Goal: Task Accomplishment & Management: Use online tool/utility

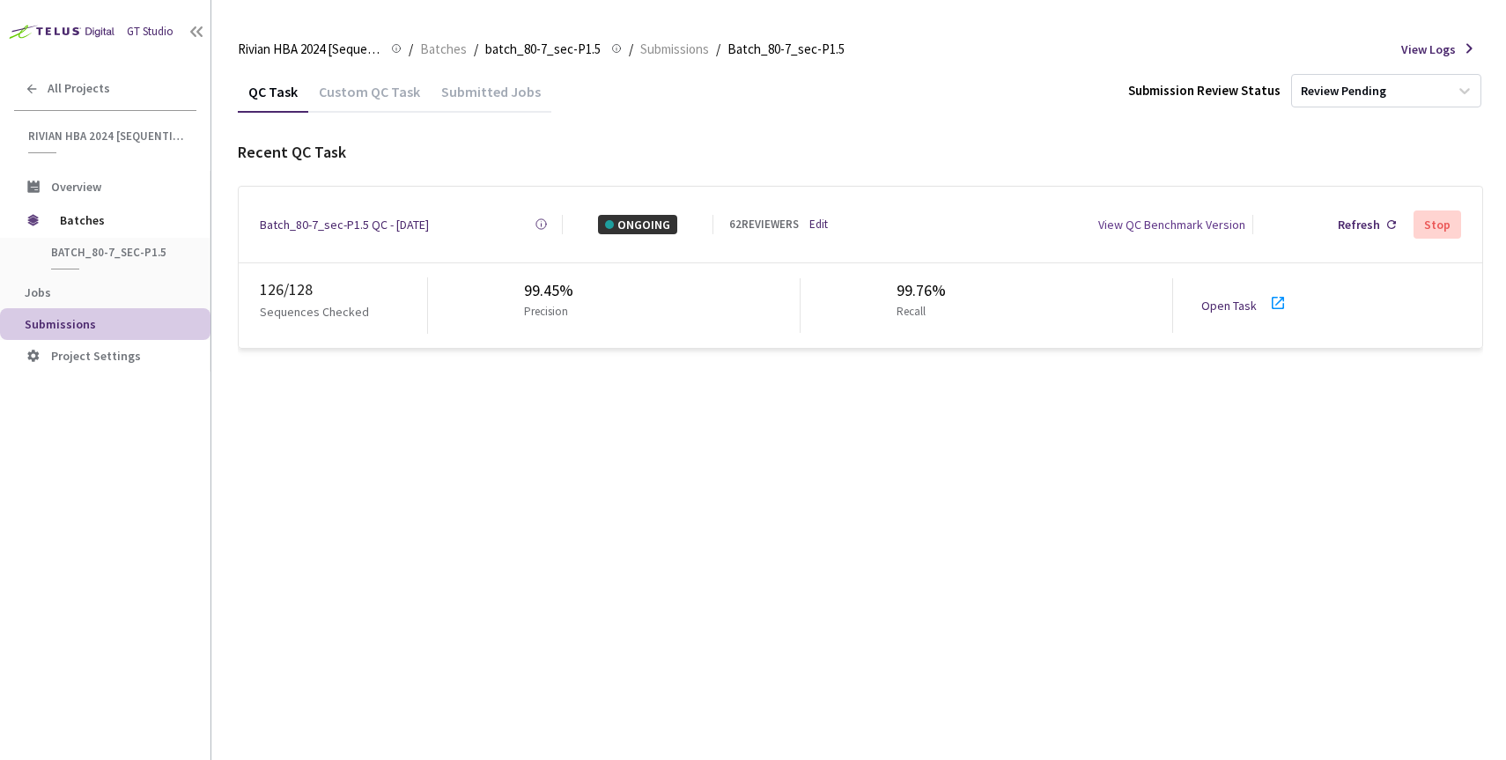
click at [815, 220] on link "Edit" at bounding box center [819, 225] width 18 height 18
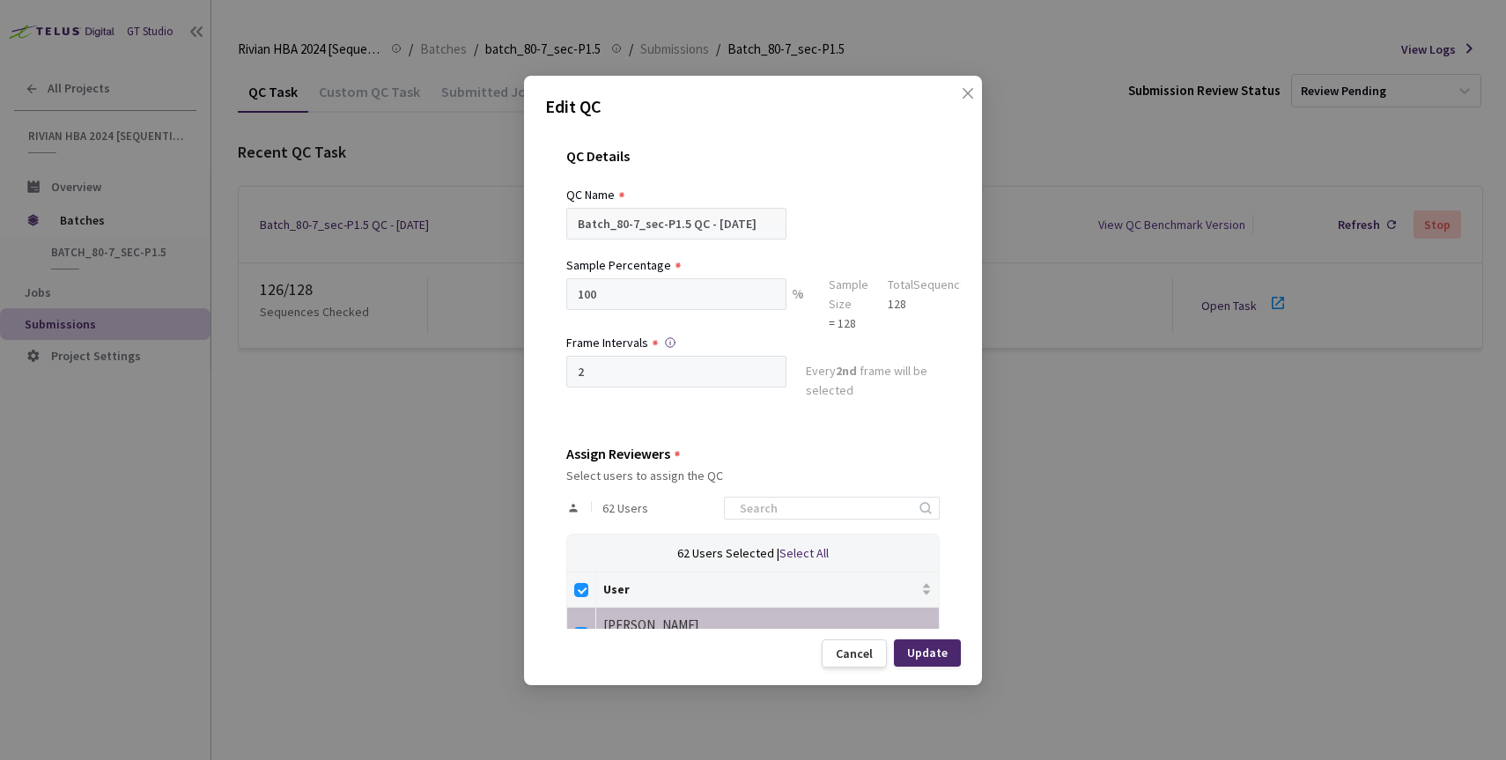
scroll to position [34, 0]
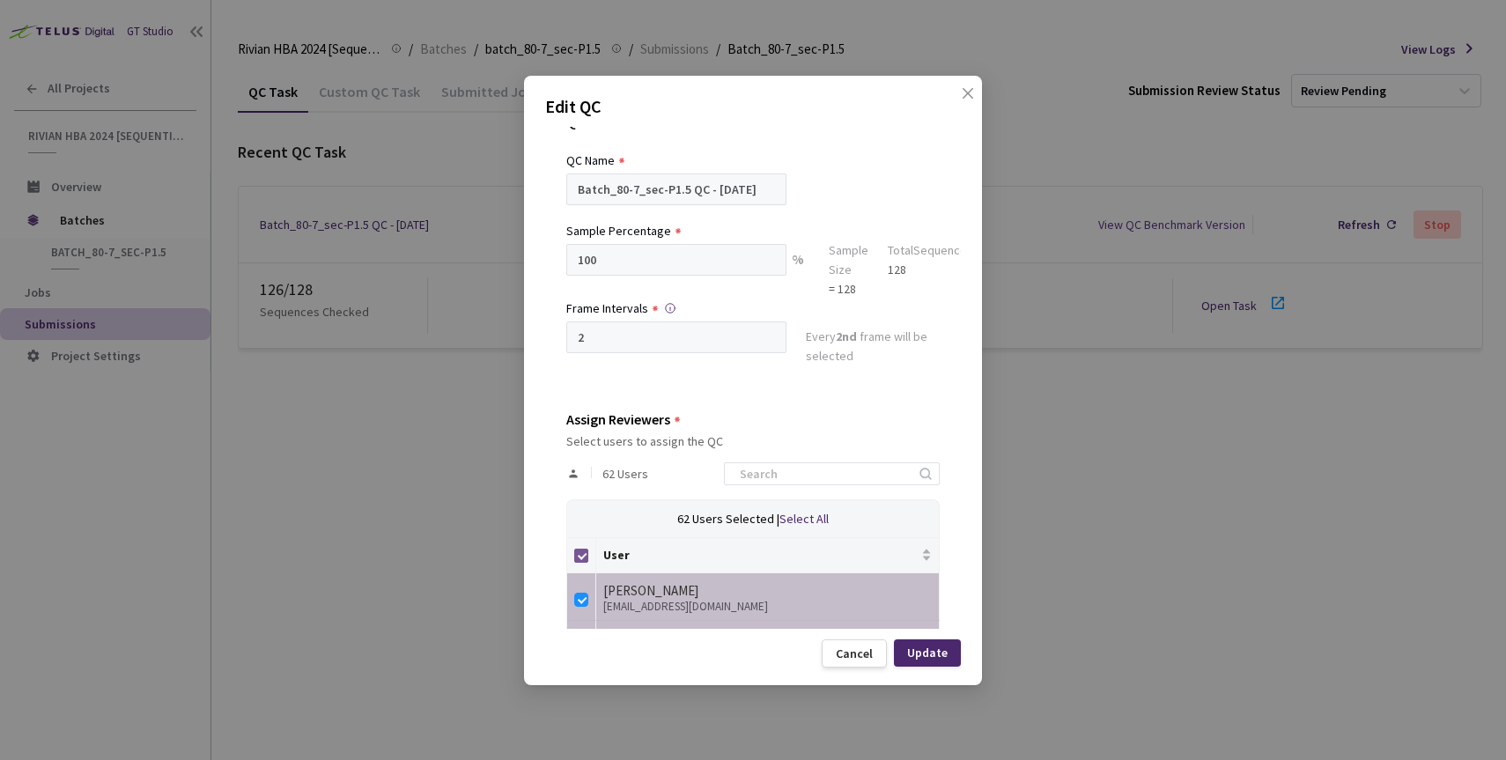
click at [583, 554] on input "Select all" at bounding box center [581, 556] width 14 height 14
checkbox input "false"
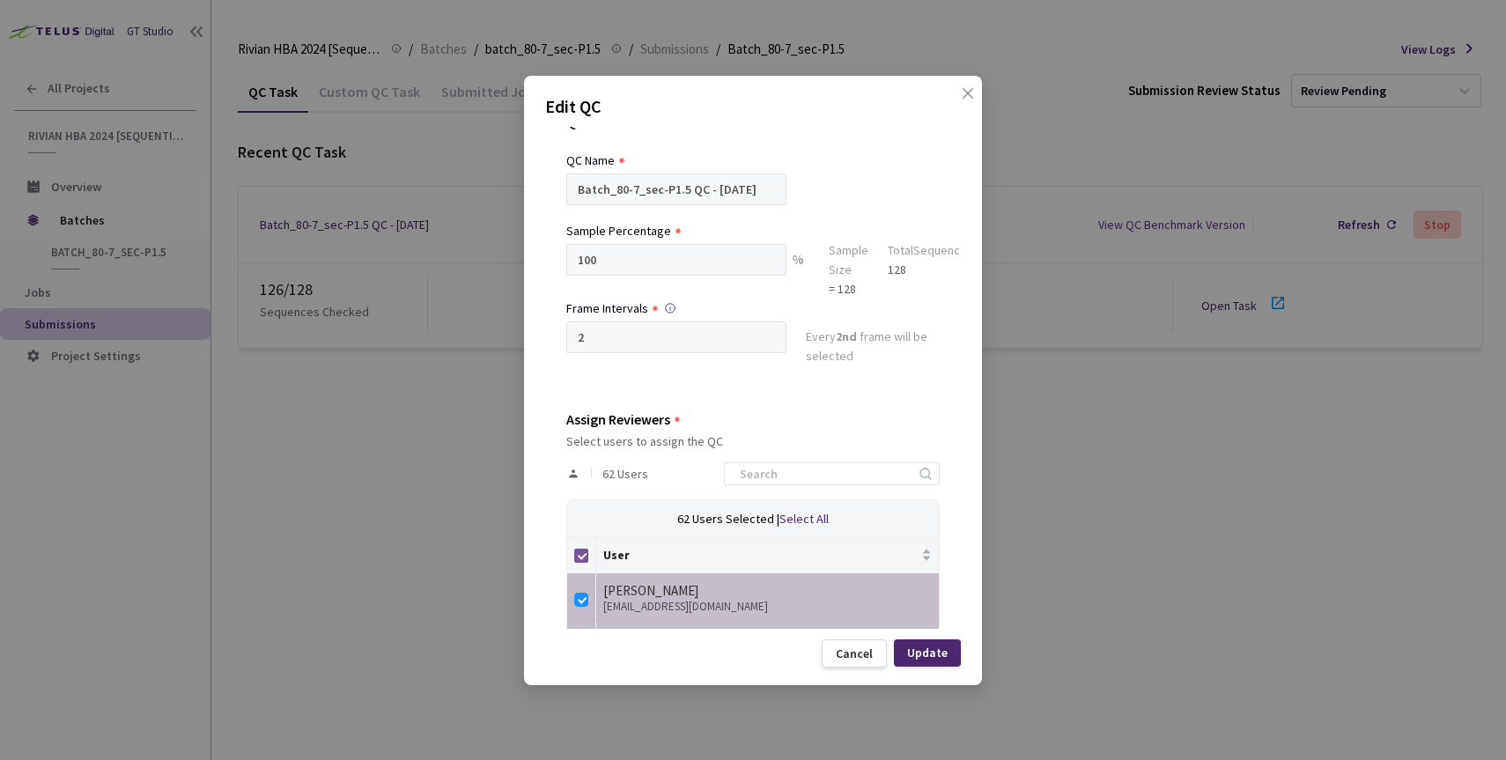
checkbox input "false"
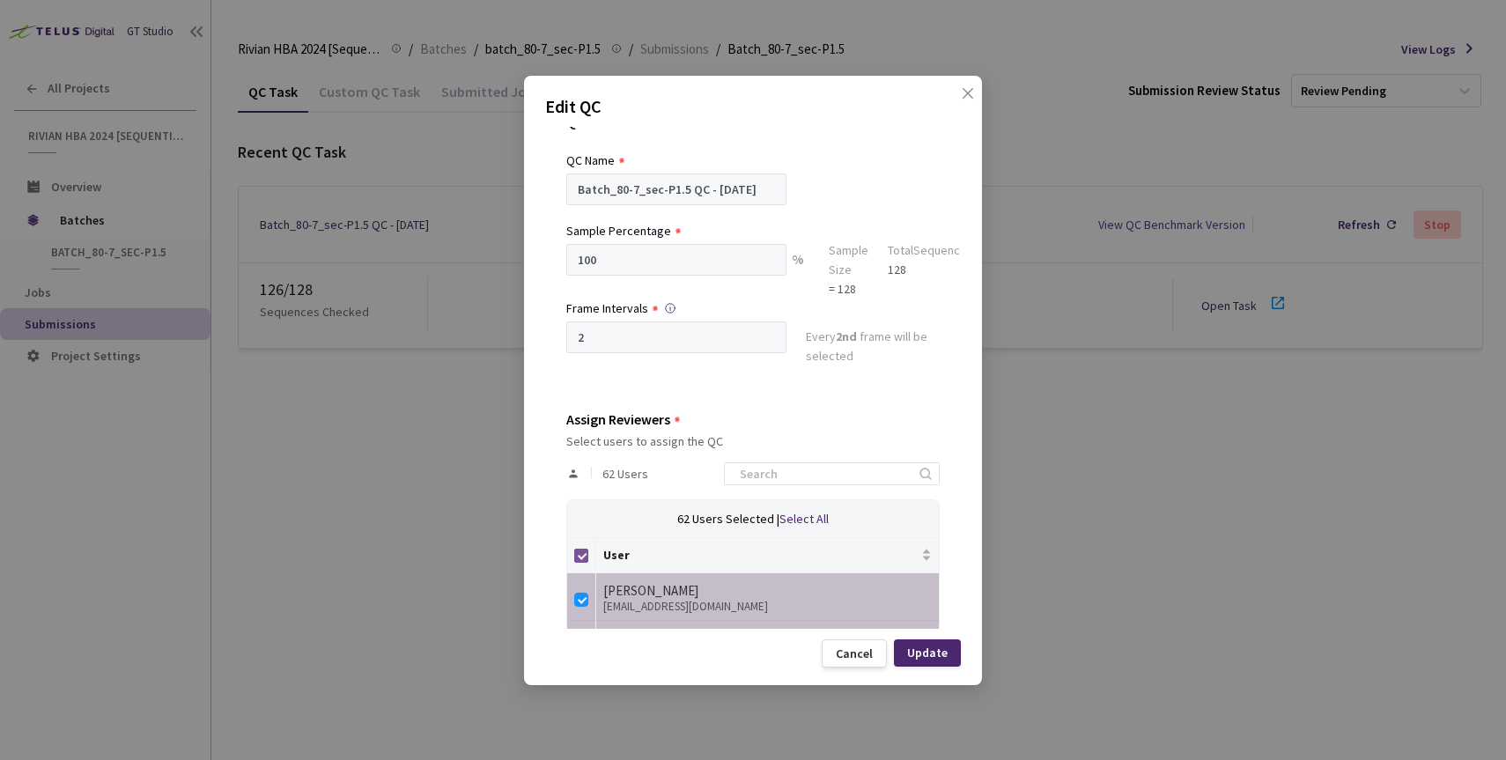
checkbox input "false"
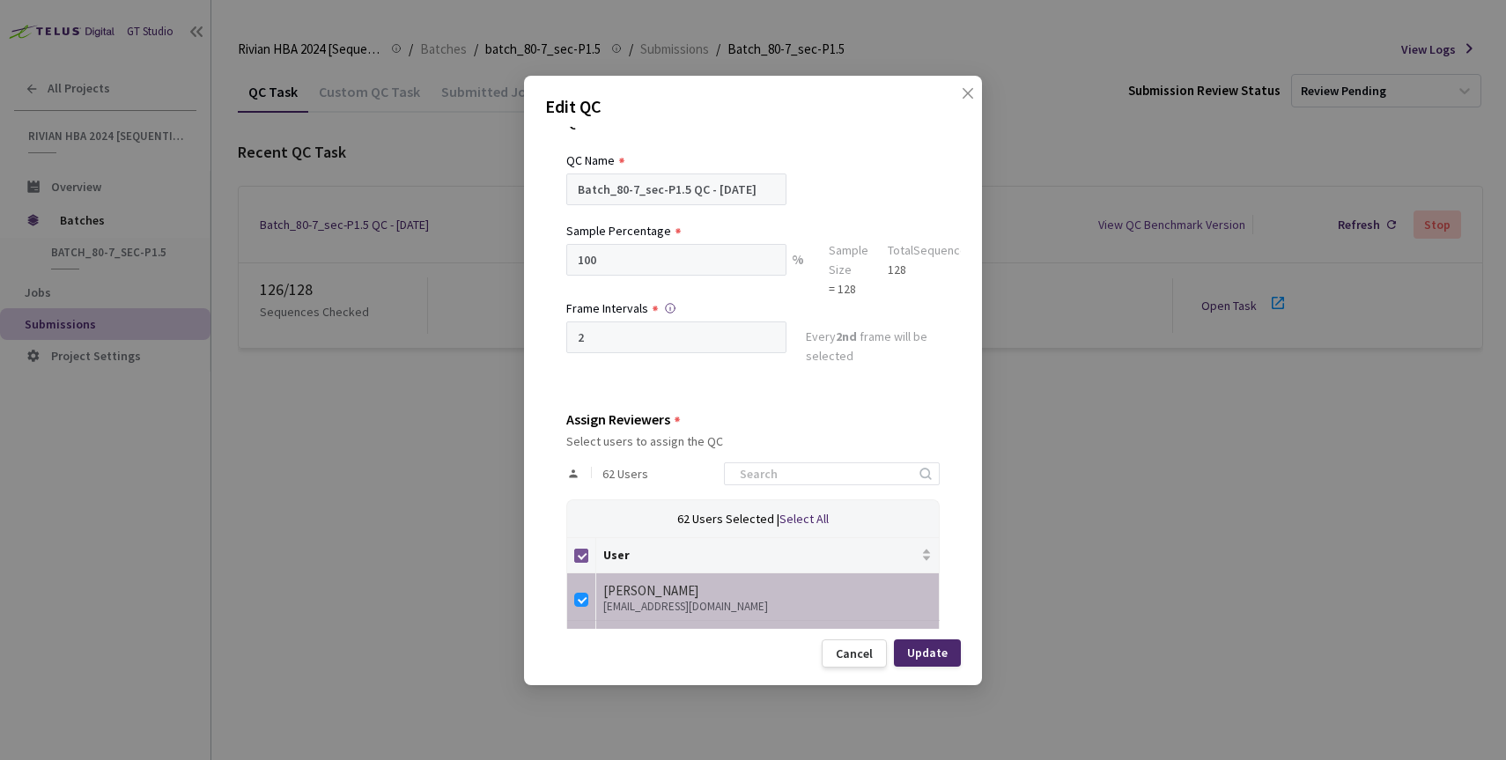
checkbox input "false"
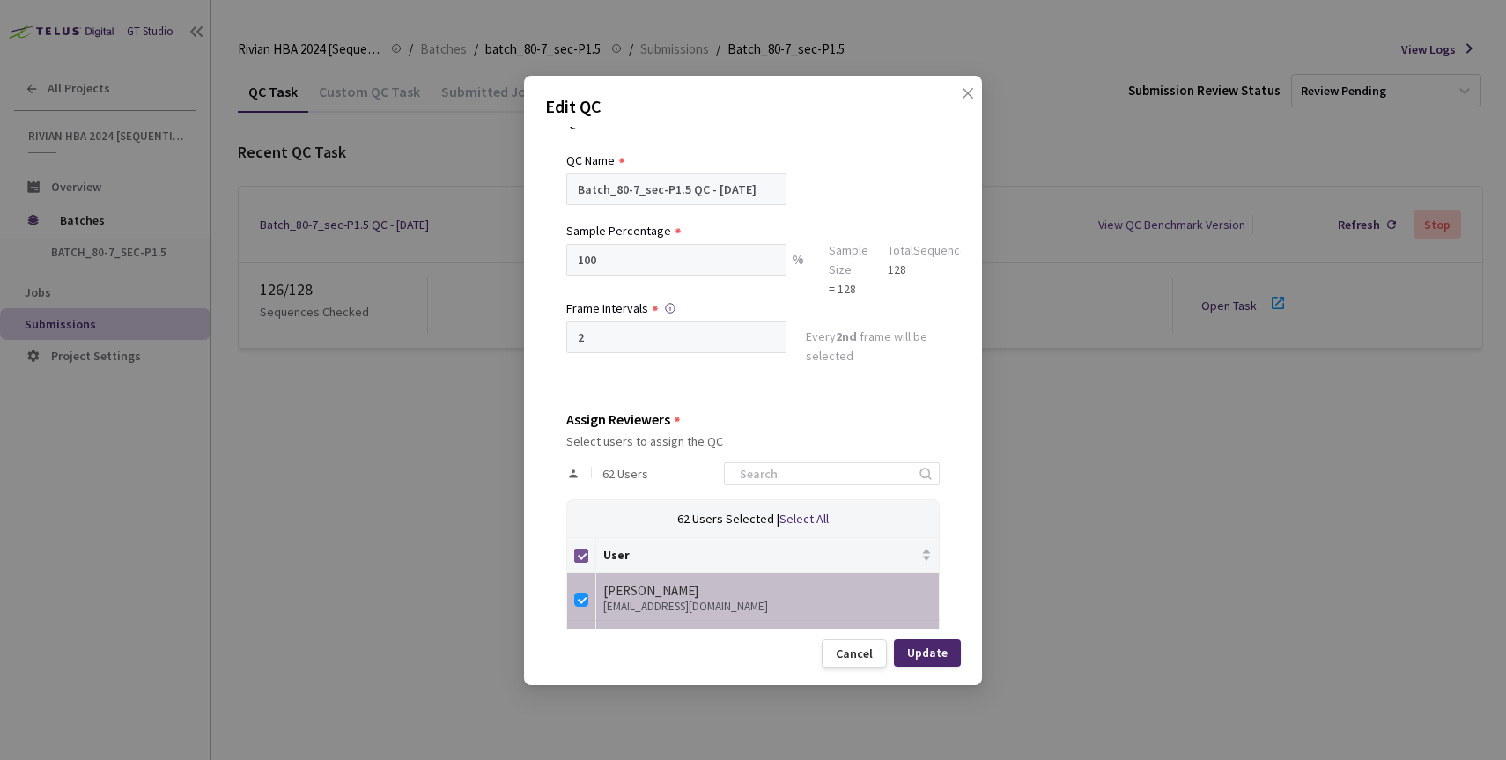
checkbox input "false"
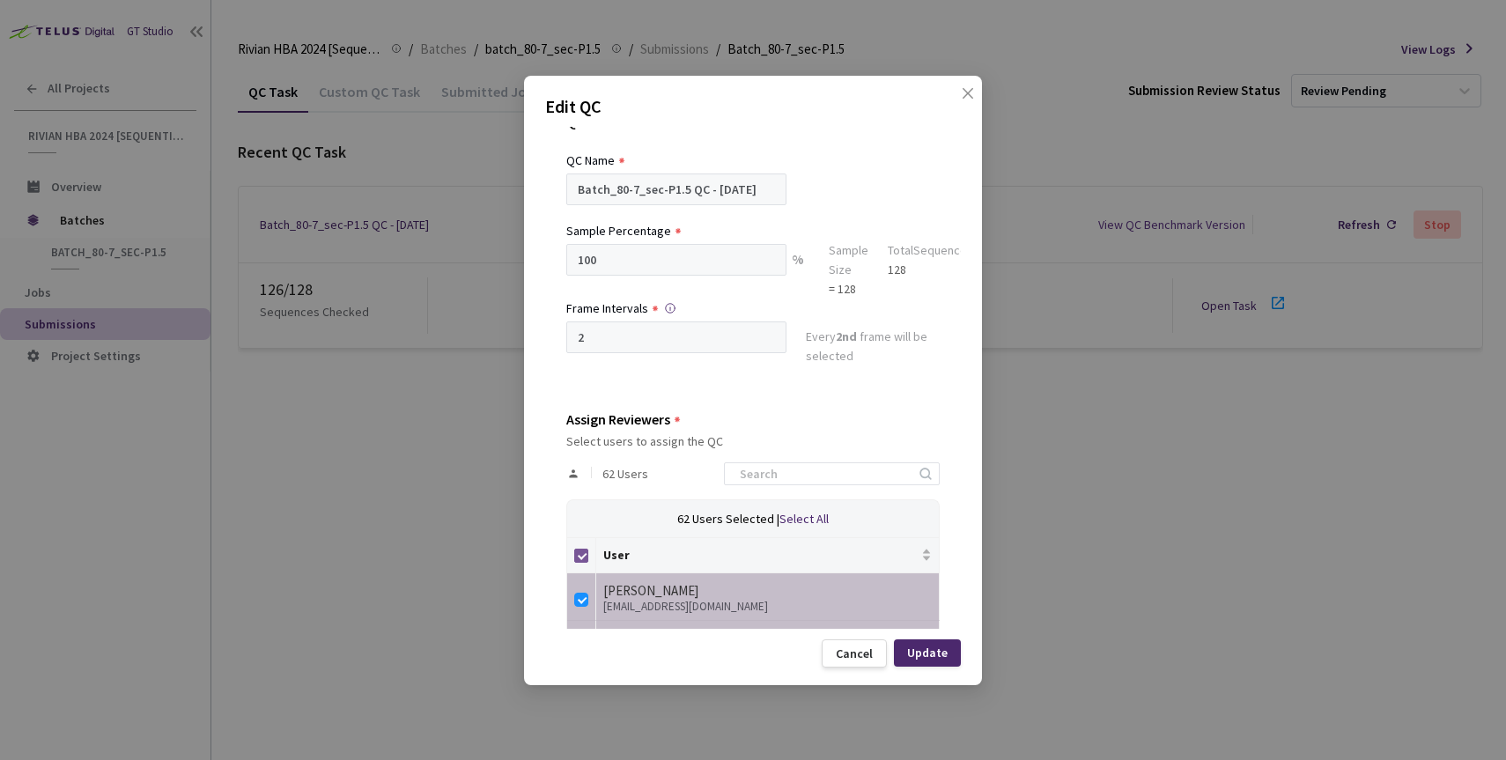
checkbox input "false"
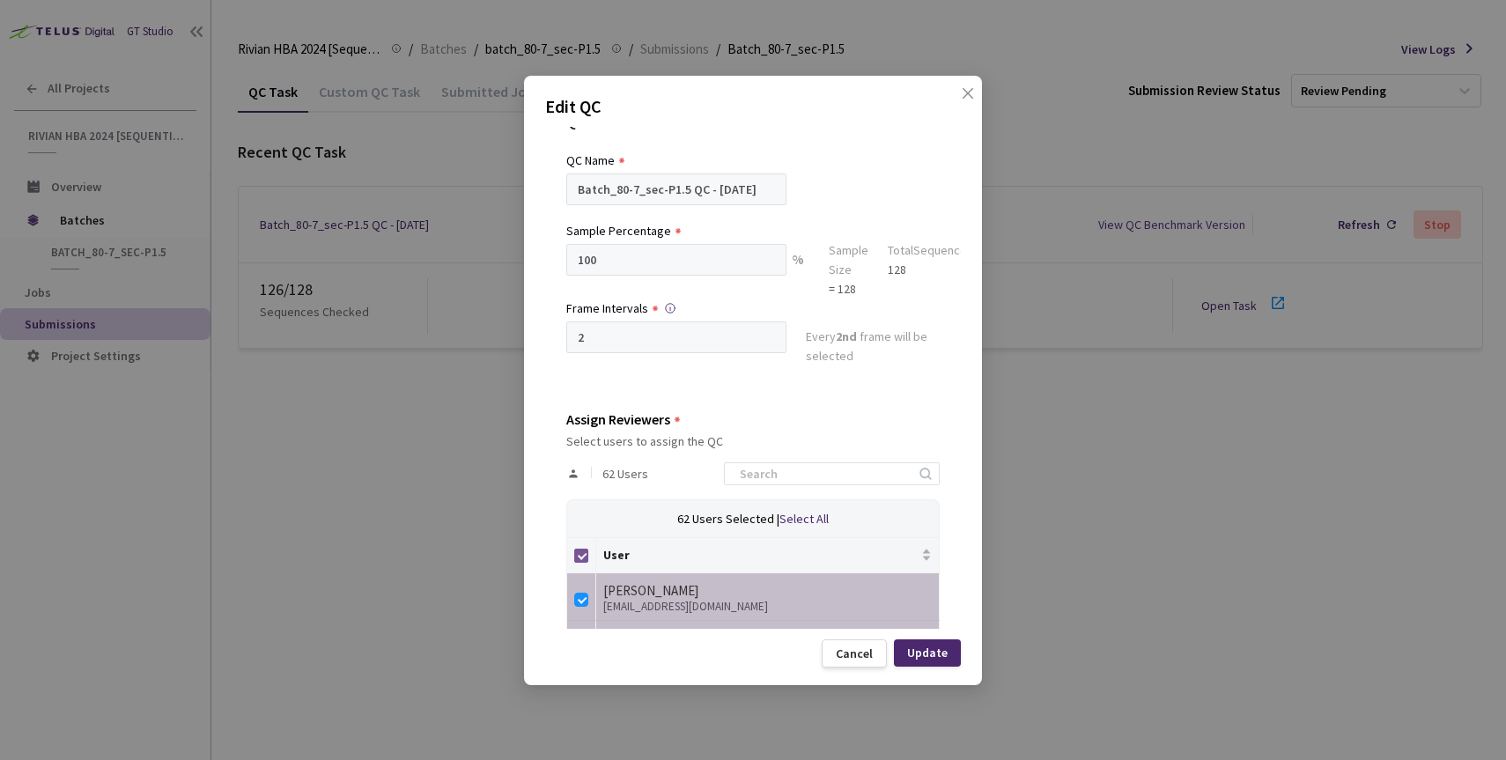
checkbox input "false"
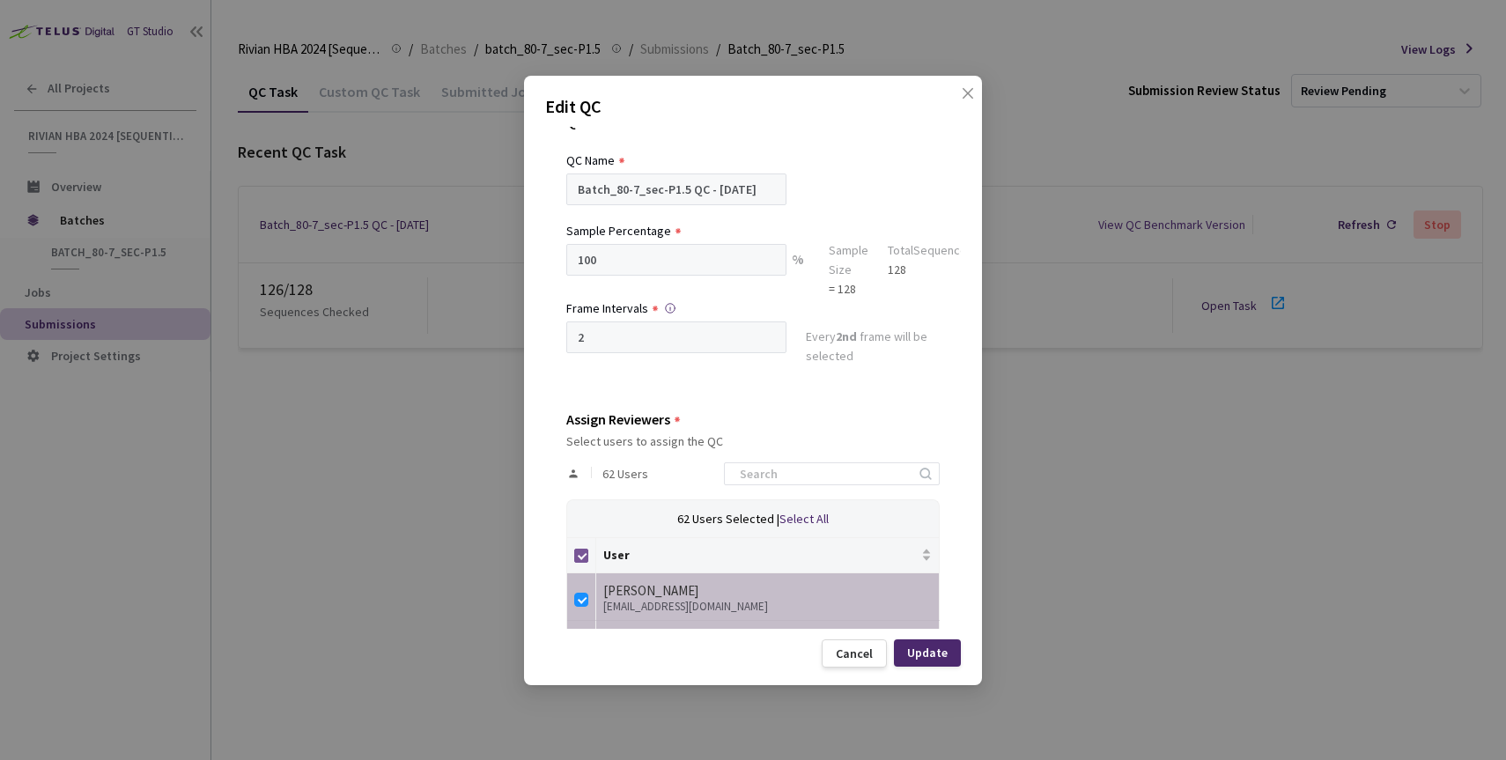
checkbox input "false"
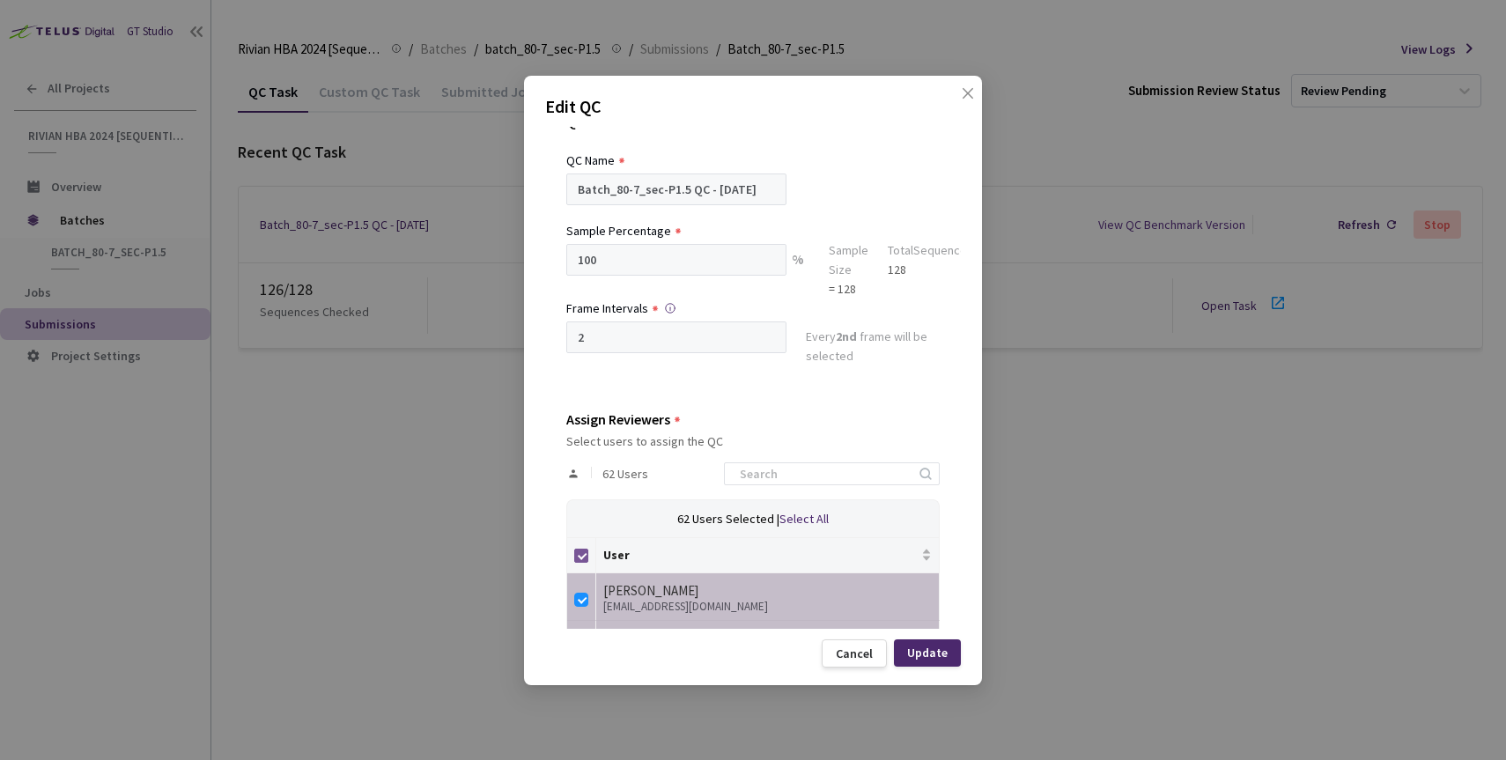
checkbox input "false"
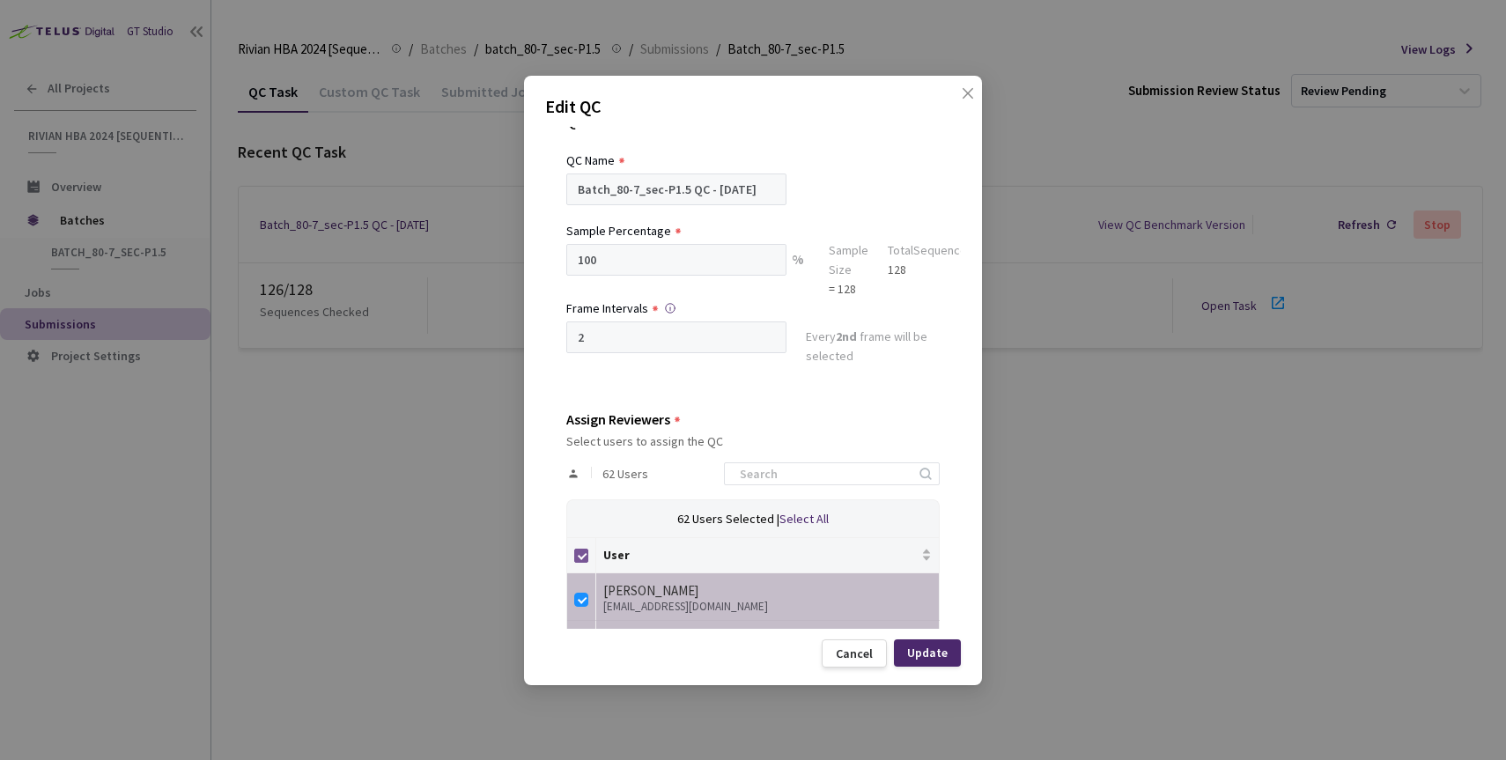
checkbox input "false"
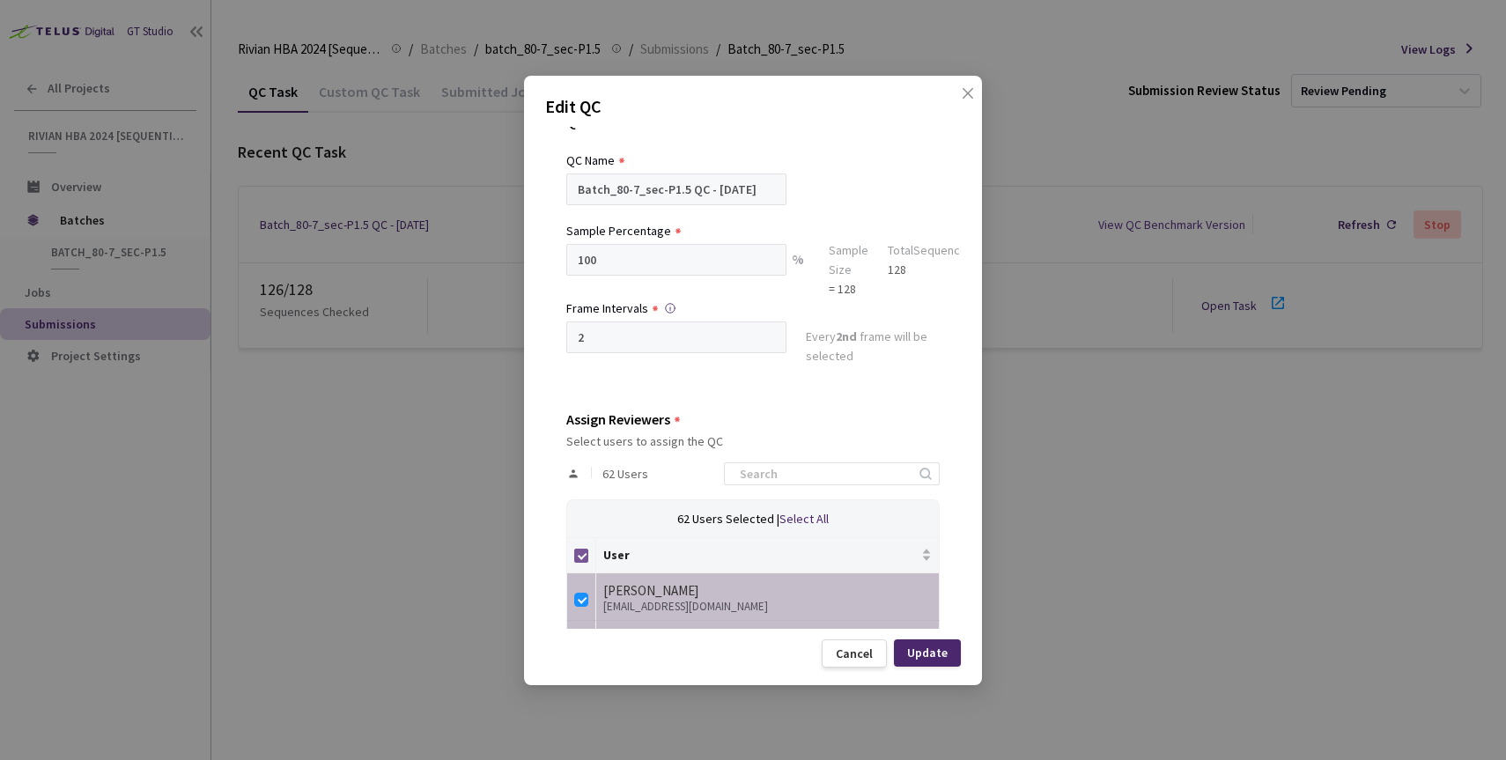
checkbox input "false"
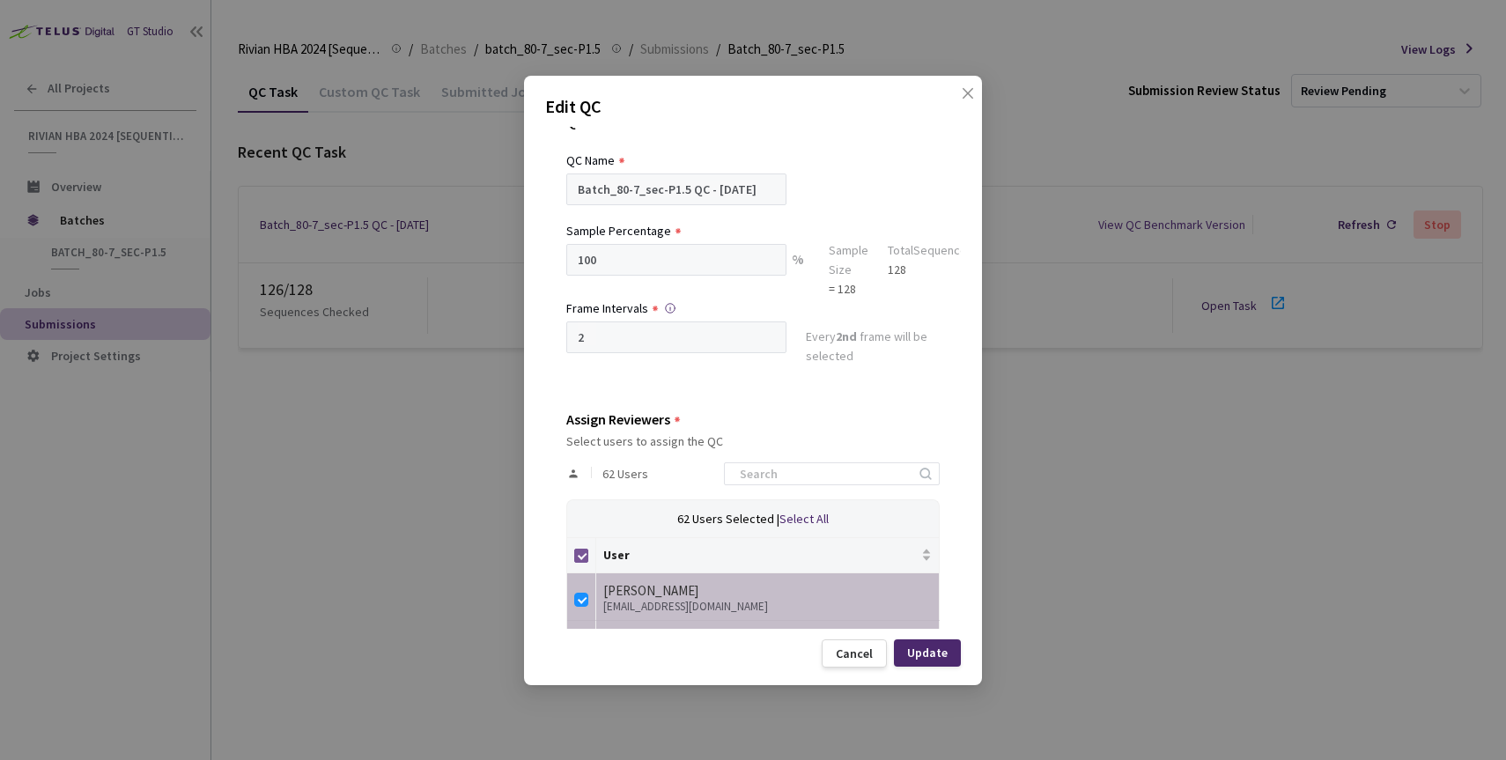
checkbox input "false"
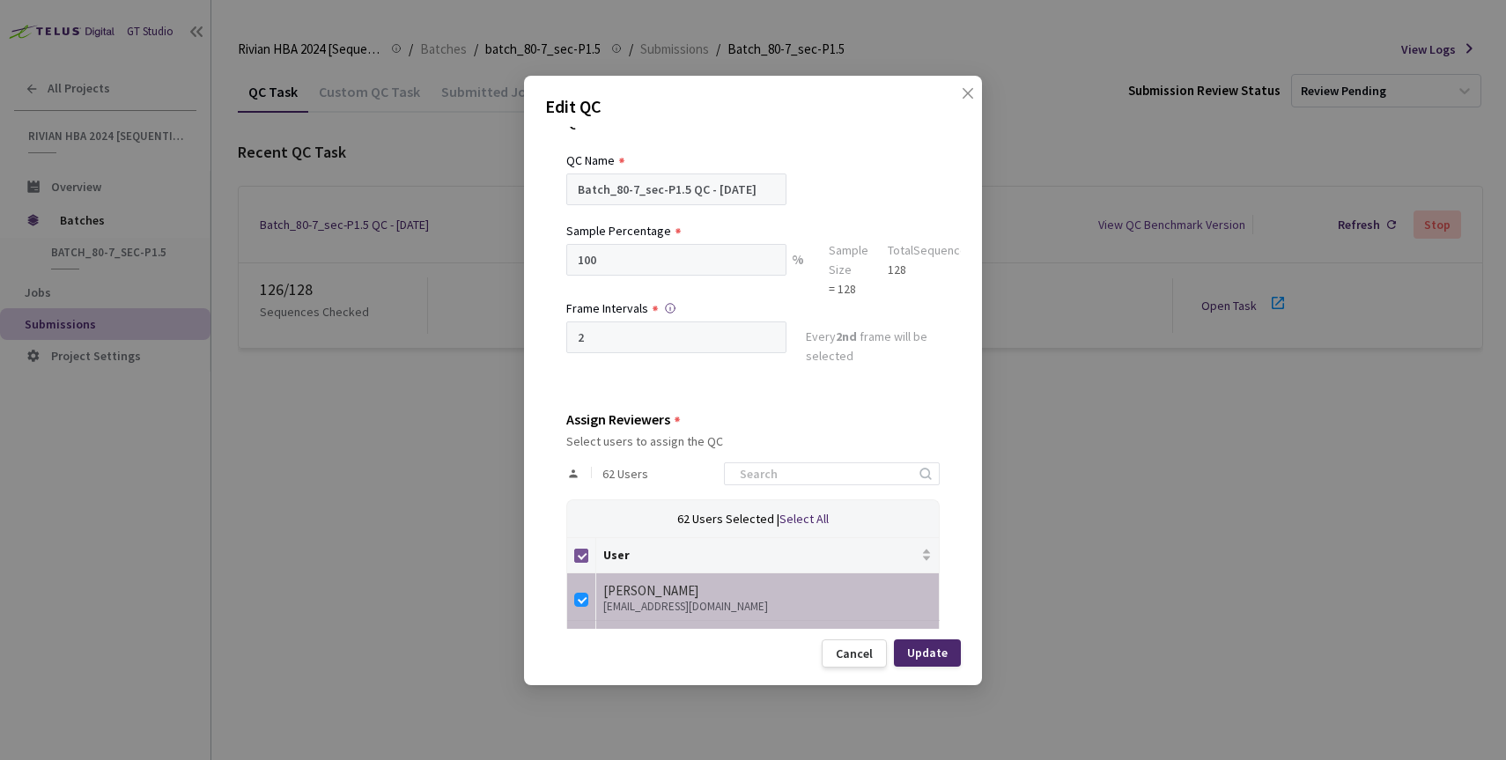
checkbox input "false"
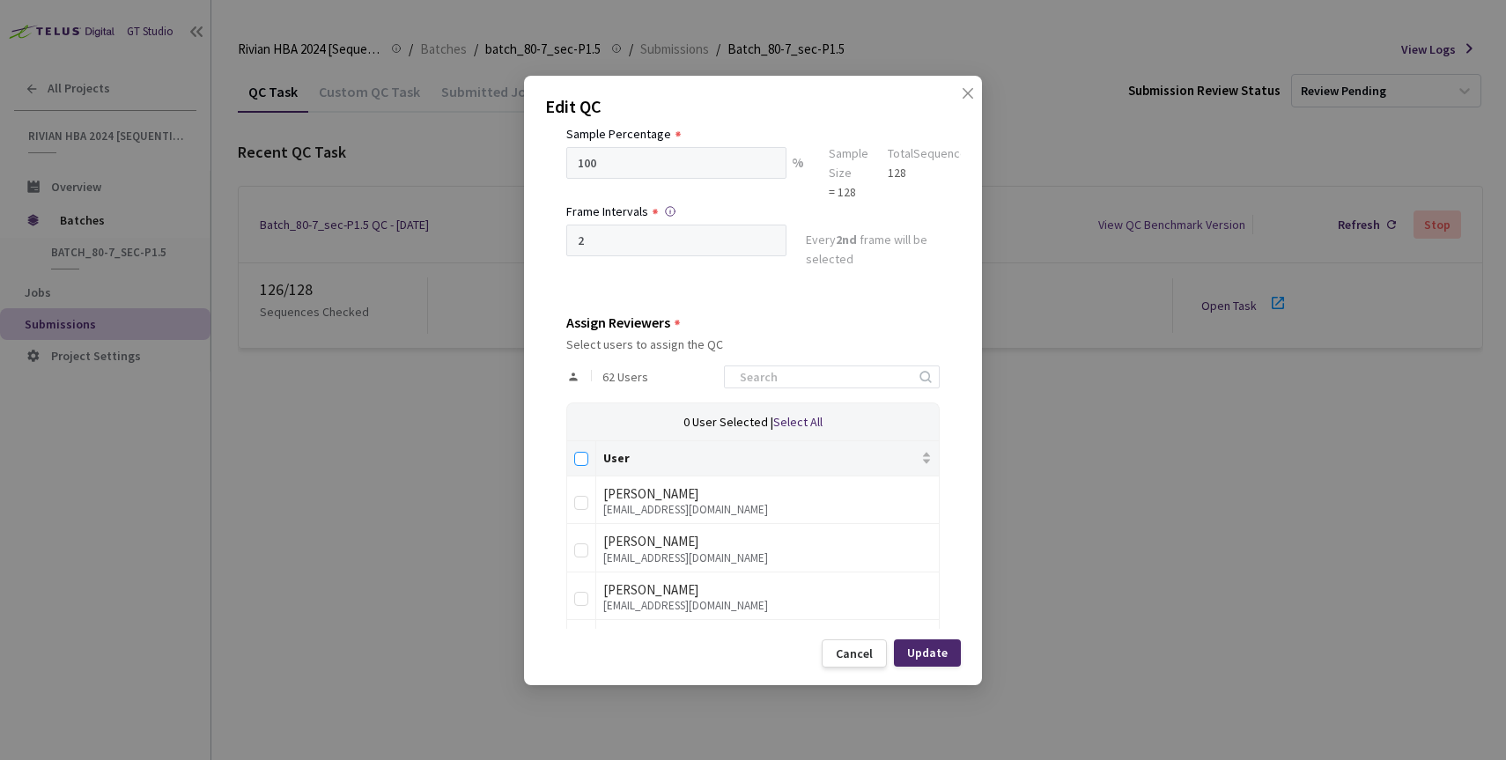
scroll to position [142, 0]
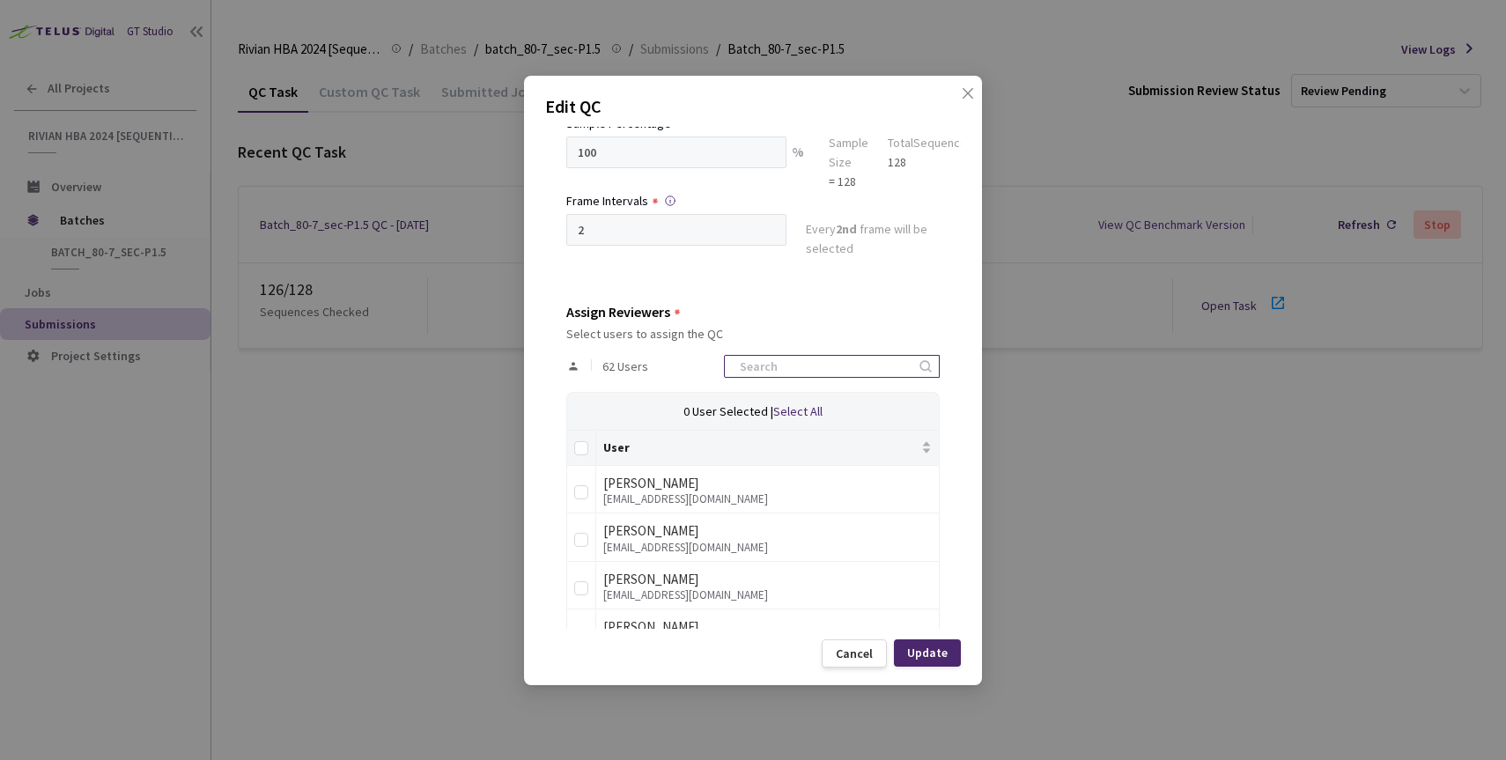
click at [778, 367] on input at bounding box center [823, 366] width 188 height 21
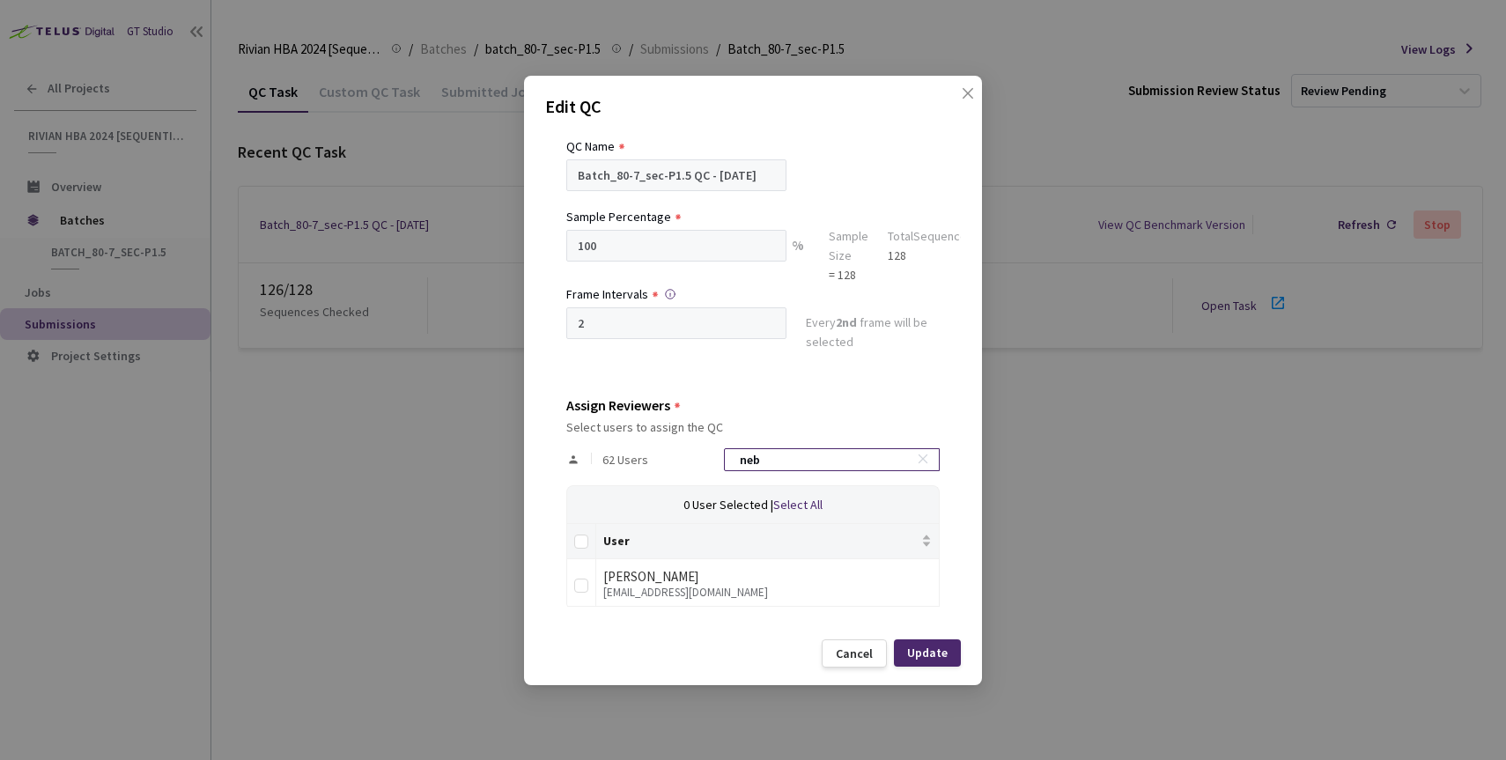
scroll to position [48, 0]
type input "neb"
click at [654, 588] on div "[EMAIL_ADDRESS][DOMAIN_NAME]" at bounding box center [767, 594] width 329 height 12
click at [578, 586] on input "checkbox" at bounding box center [581, 587] width 14 height 14
checkbox input "true"
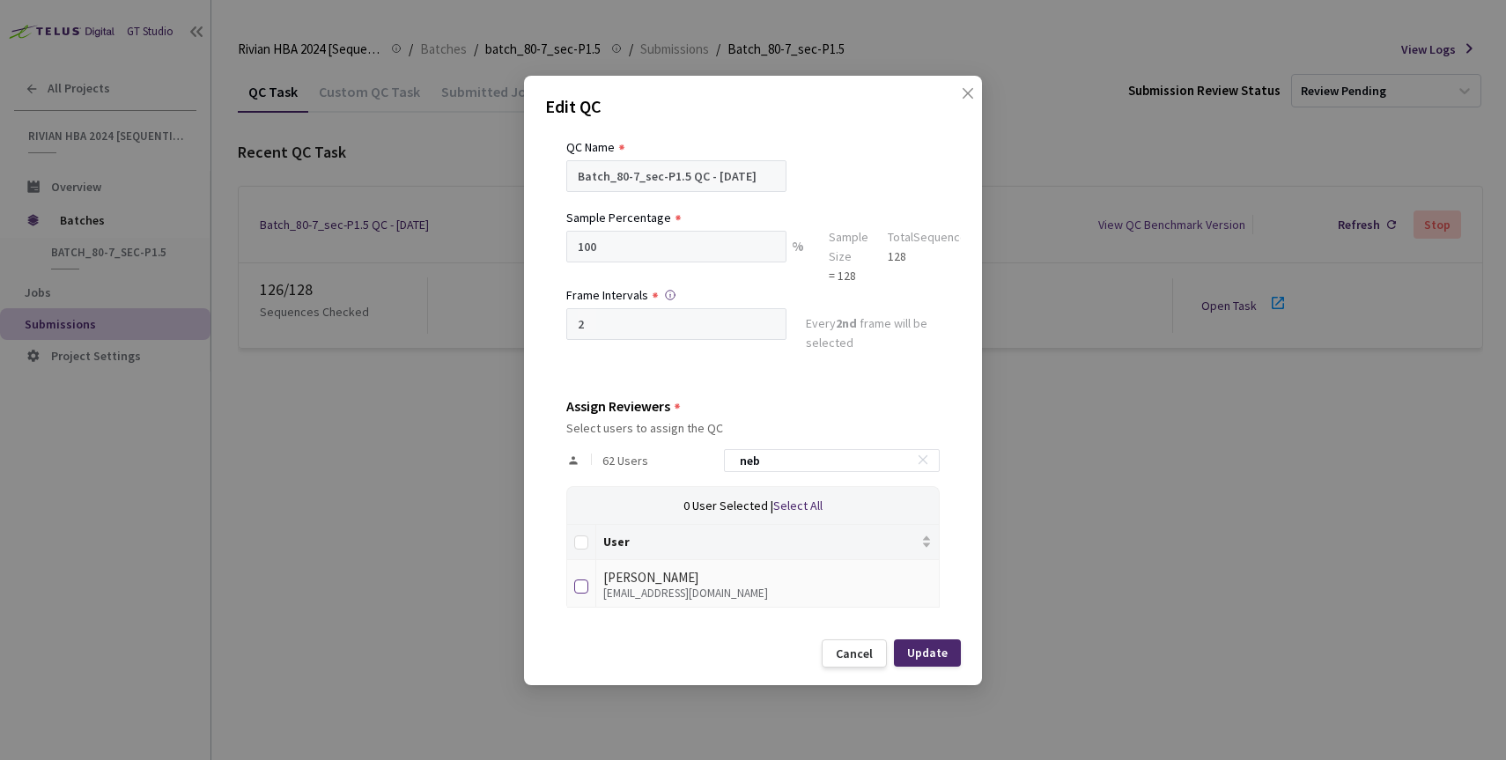
checkbox input "true"
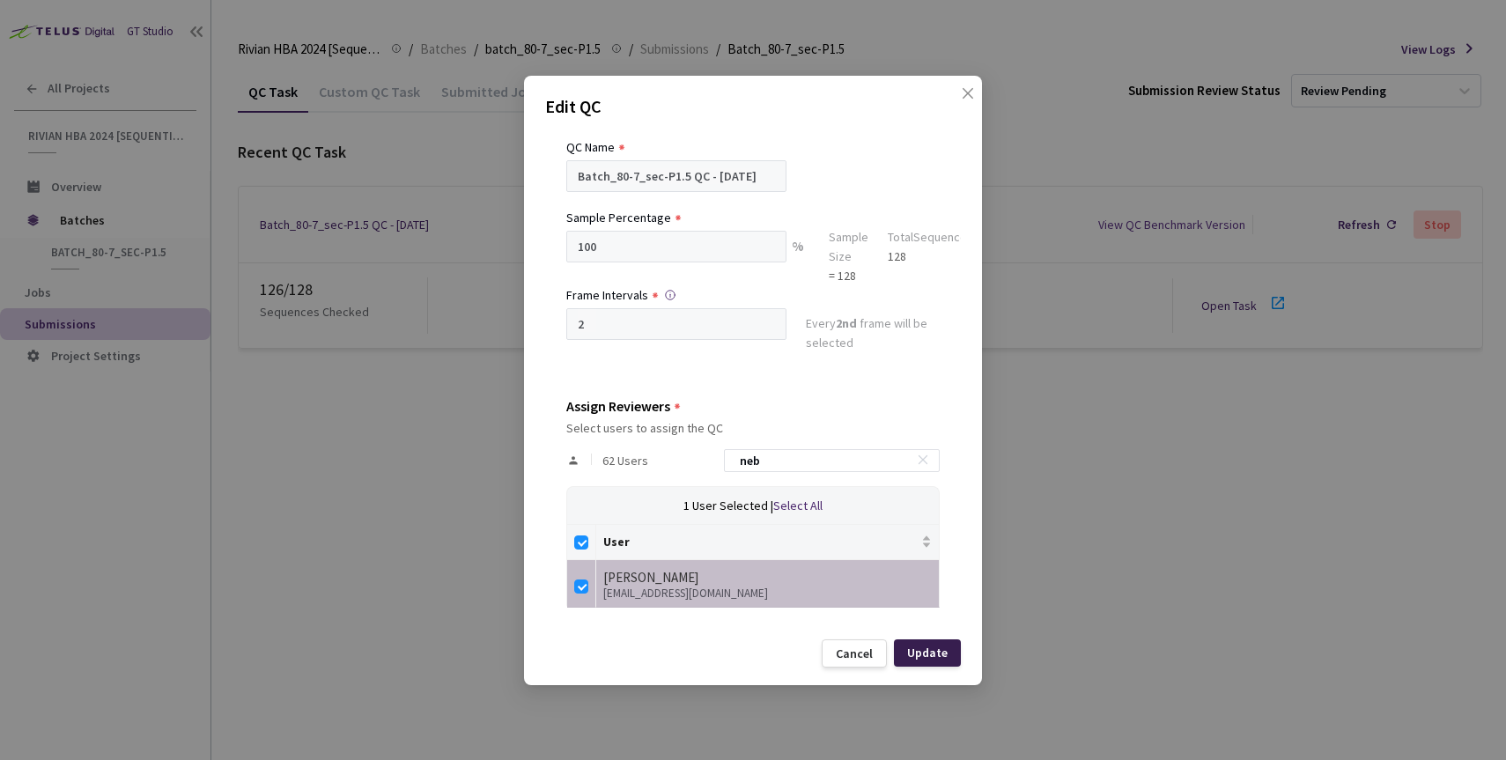
click at [921, 648] on div "Update" at bounding box center [927, 653] width 41 height 14
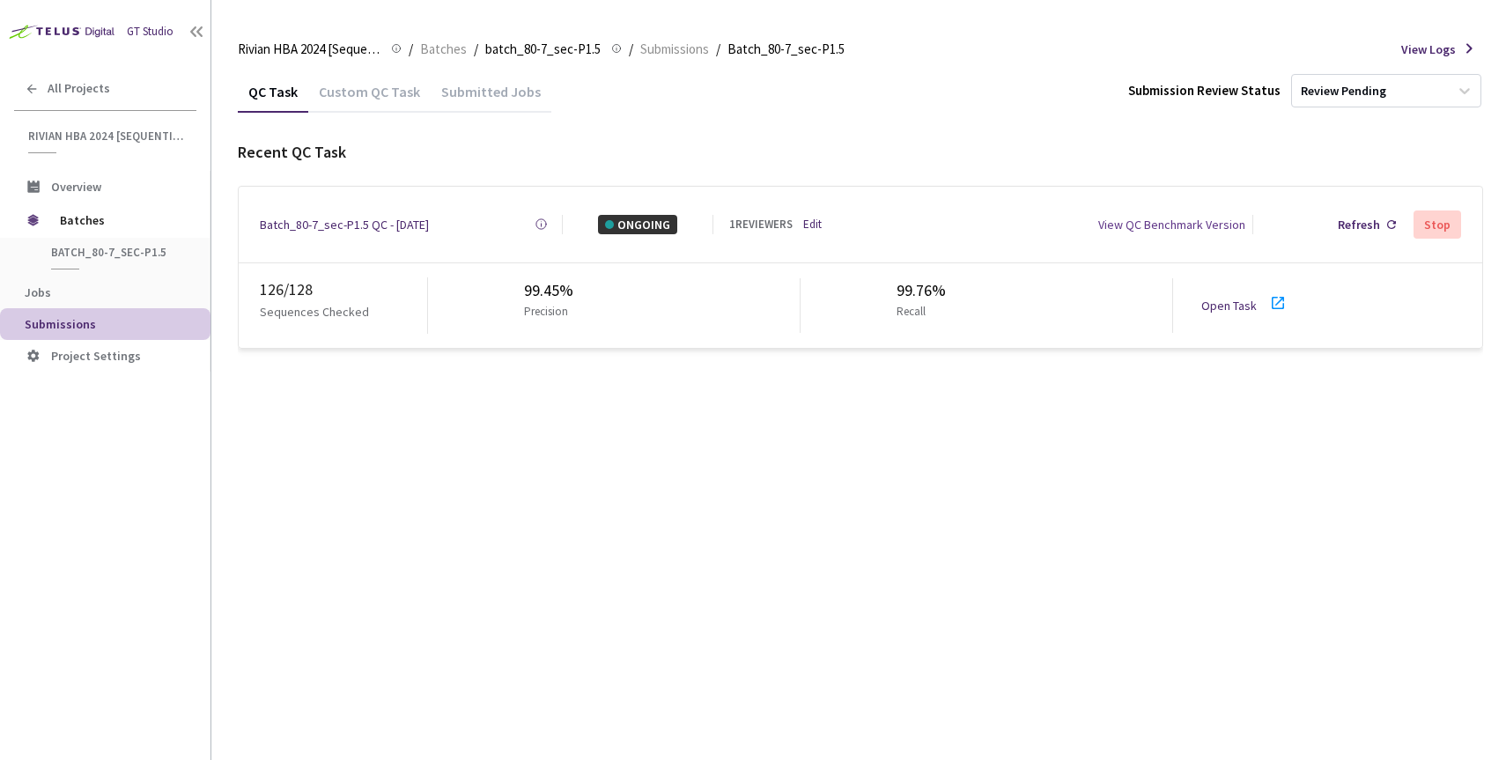
click at [1236, 303] on link "Open Task" at bounding box center [1229, 306] width 55 height 16
